Goal: Download file/media

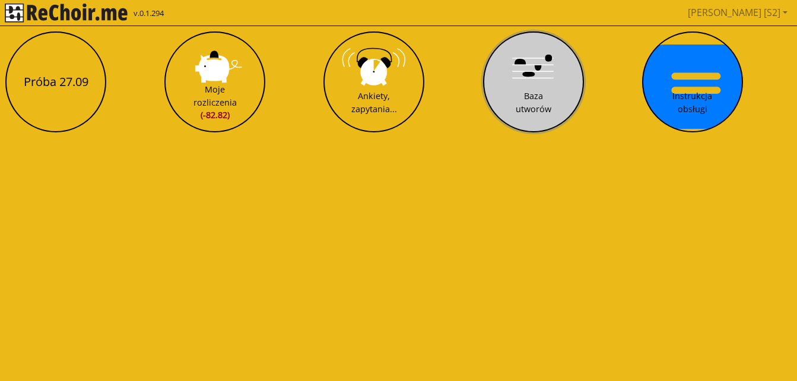
click at [545, 73] on button "Baza utworów" at bounding box center [533, 81] width 101 height 101
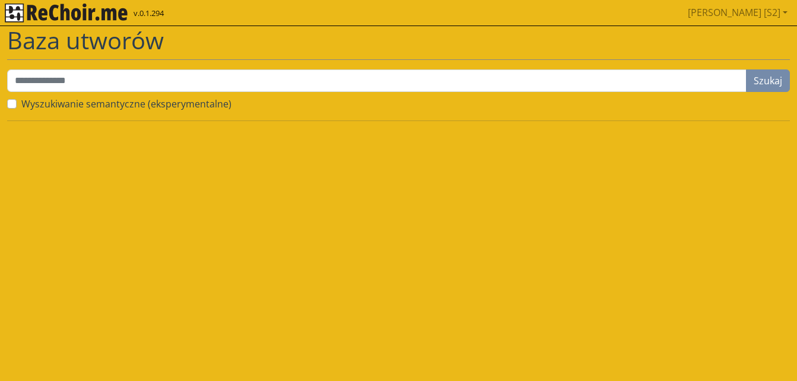
click at [82, 113] on div "Baza utworów Szukaj Wyszukiwanie semantyczne (eksperymentalne)" at bounding box center [398, 73] width 797 height 95
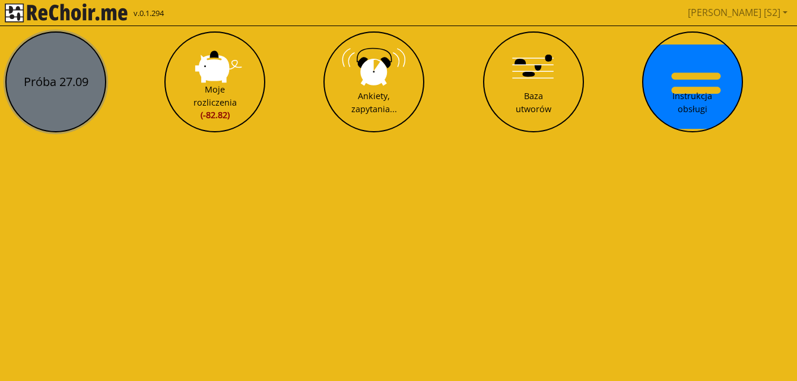
click at [62, 83] on button "Próba 27.09" at bounding box center [55, 81] width 101 height 101
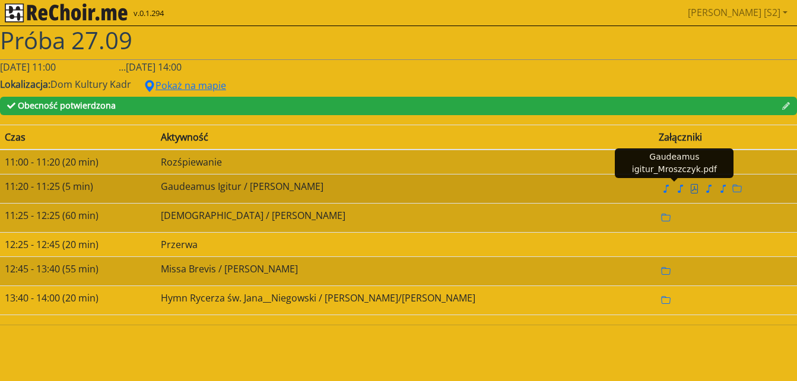
click at [690, 189] on icon "file pdf" at bounding box center [694, 188] width 9 height 9
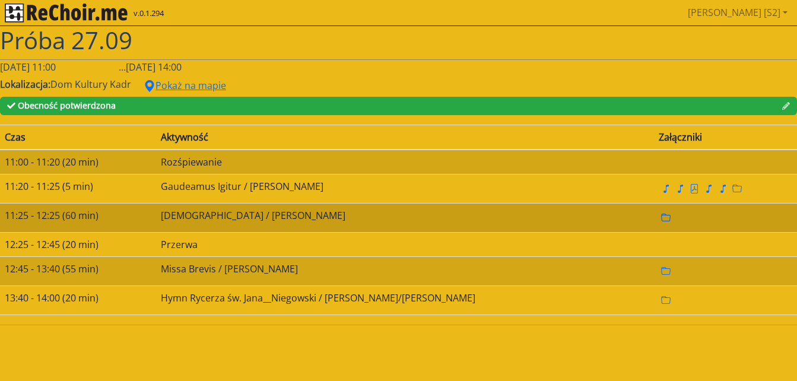
click at [661, 213] on icon "folder" at bounding box center [665, 217] width 9 height 9
